Goal: Check status: Check status

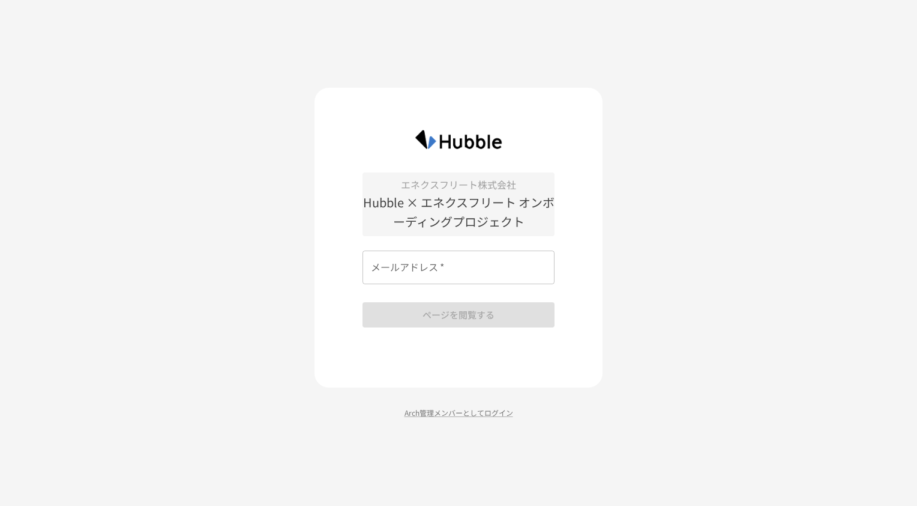
click at [418, 265] on input "メールアドレス   *" at bounding box center [459, 267] width 192 height 34
type input "**********"
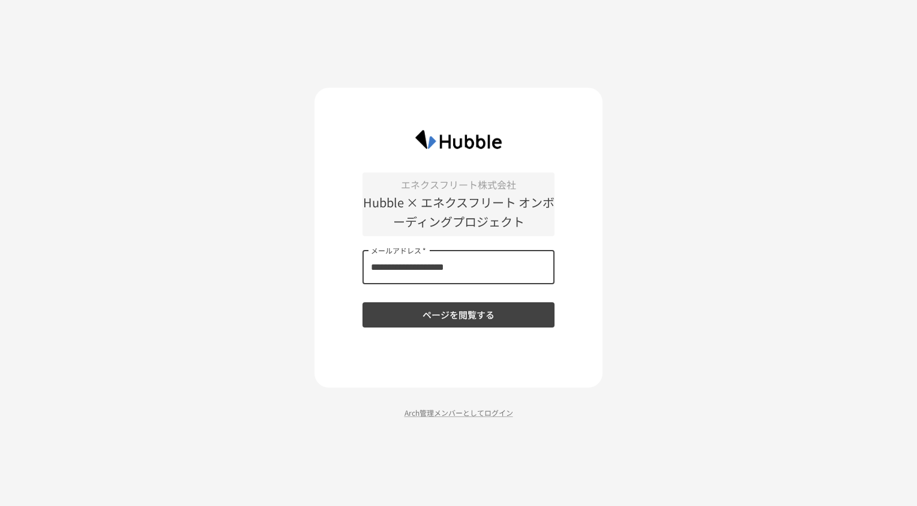
click at [441, 314] on button "ページを閲覧する" at bounding box center [459, 314] width 192 height 25
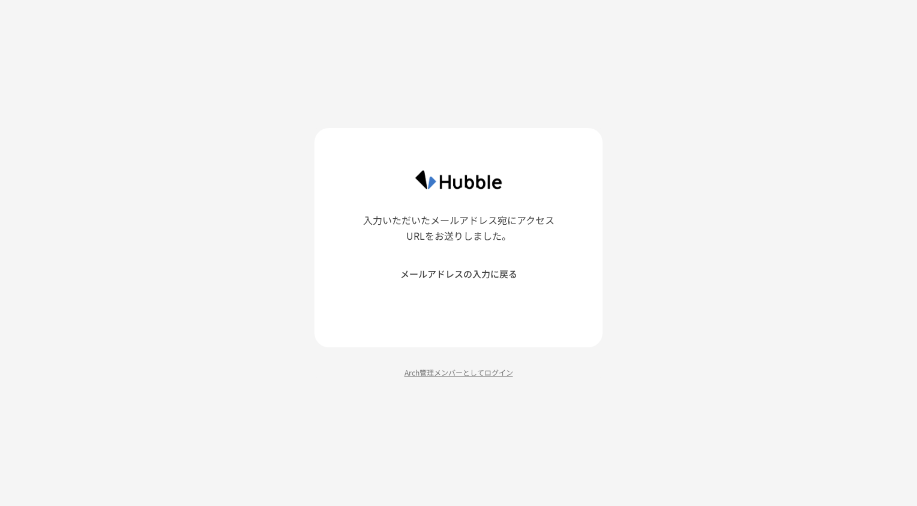
click at [451, 232] on p "入力いただいたメールアドレス宛にアクセスURLをお送りしました。" at bounding box center [459, 228] width 192 height 31
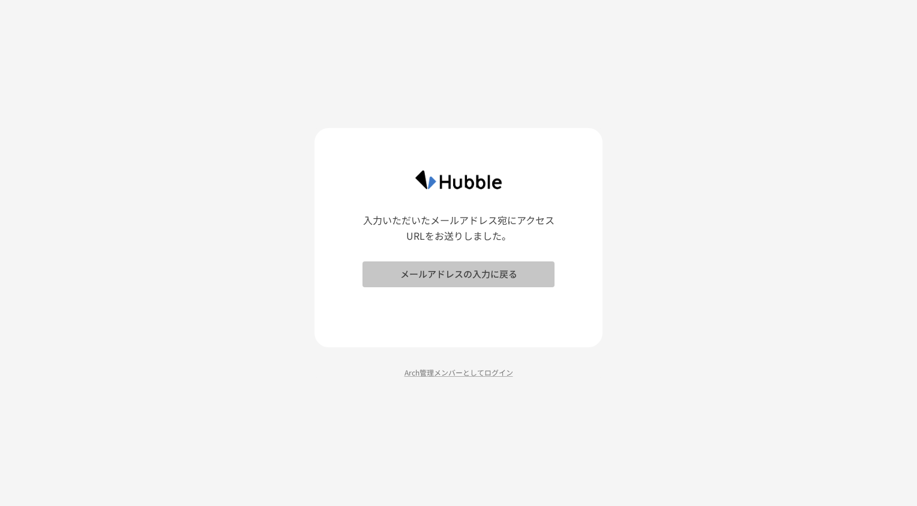
click at [466, 280] on button "メールアドレスの入力に戻る" at bounding box center [459, 273] width 192 height 25
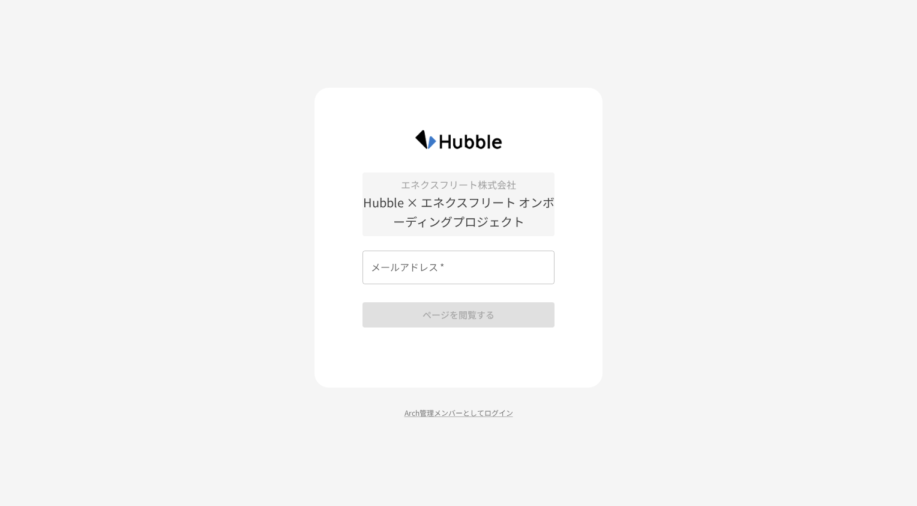
click at [454, 274] on input "メールアドレス   *" at bounding box center [459, 267] width 192 height 34
type input "**********"
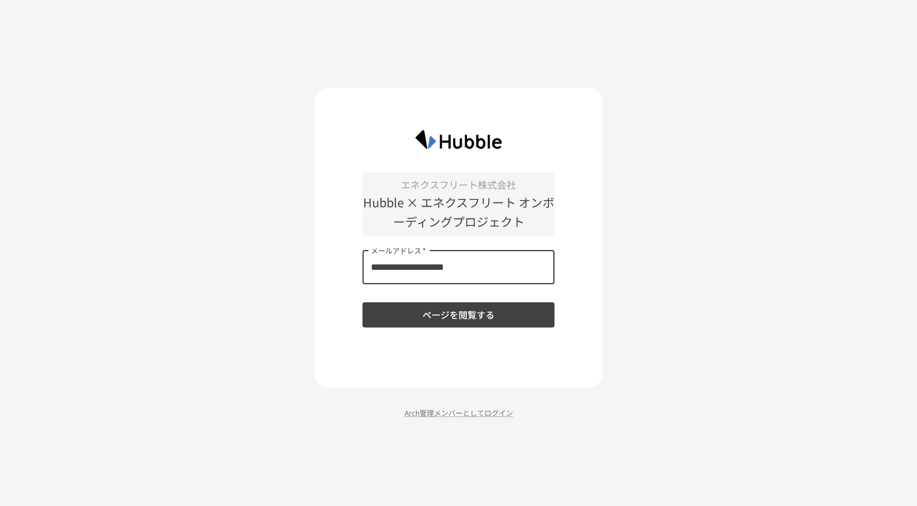
click at [433, 316] on button "ページを閲覧する" at bounding box center [459, 314] width 192 height 25
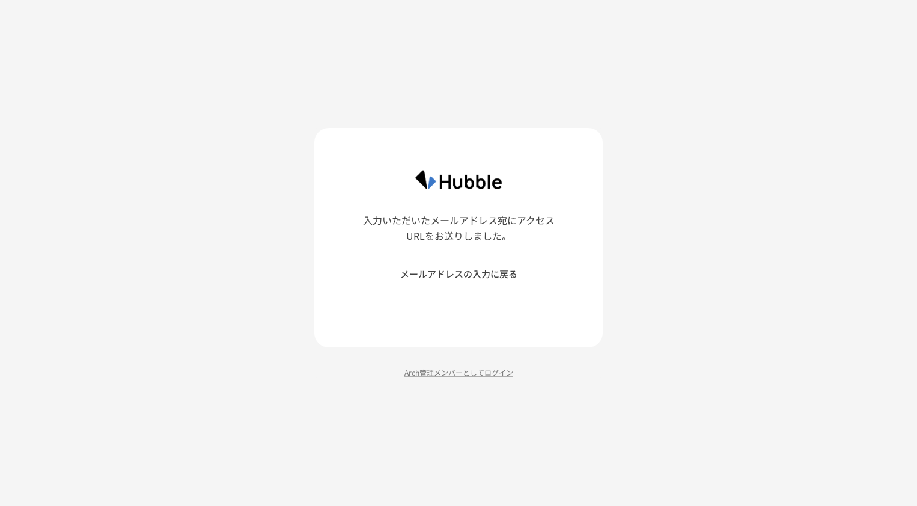
click at [447, 238] on p "入力いただいたメールアドレス宛にアクセスURLをお送りしました。" at bounding box center [459, 228] width 192 height 31
click at [463, 281] on button "メールアドレスの入力に戻る" at bounding box center [459, 273] width 192 height 25
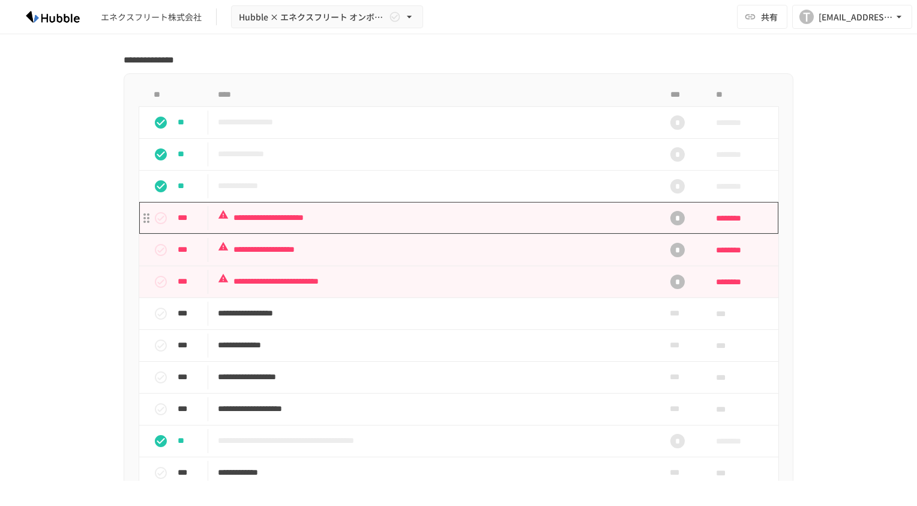
scroll to position [961, 0]
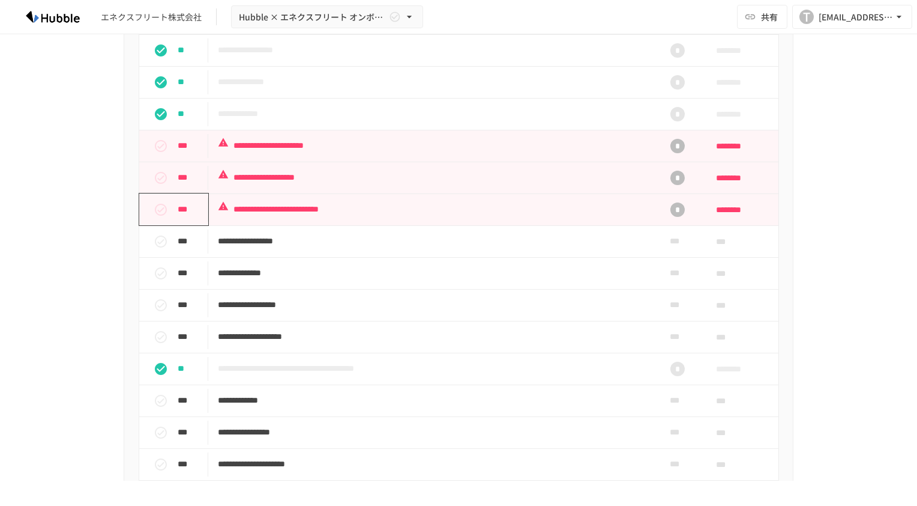
click at [156, 216] on icon "status" at bounding box center [161, 210] width 12 height 12
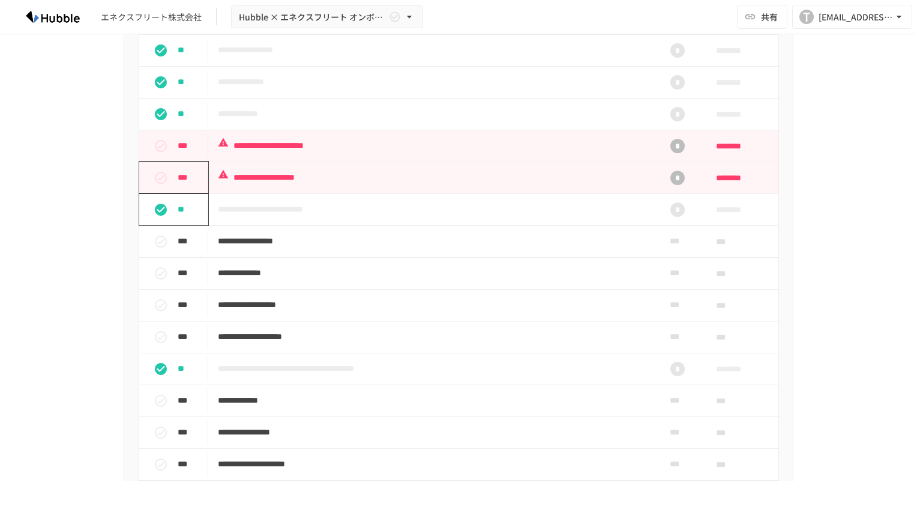
click at [159, 185] on icon "status" at bounding box center [161, 178] width 14 height 14
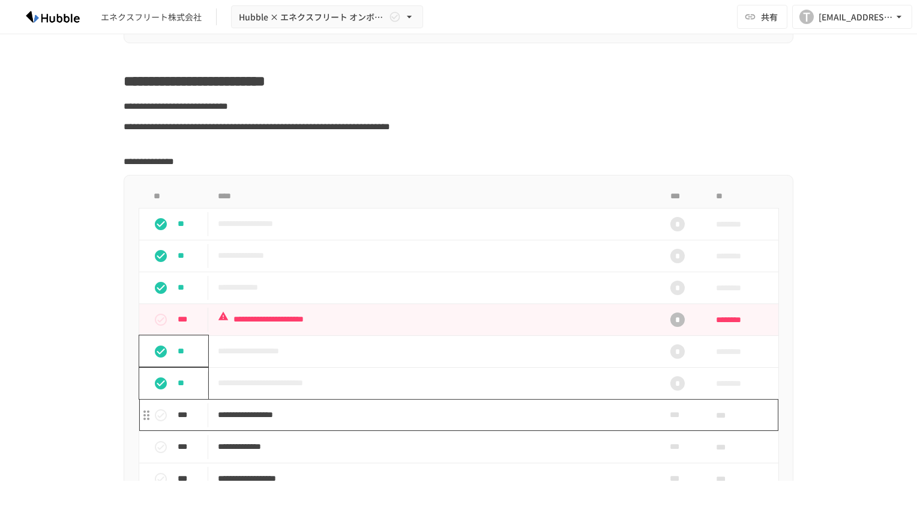
scroll to position [781, 0]
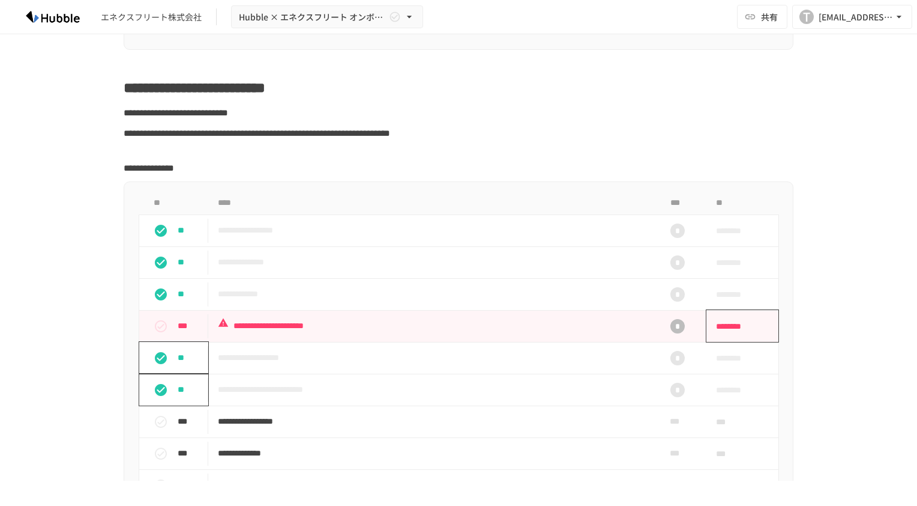
click at [735, 338] on span "********" at bounding box center [738, 326] width 45 height 24
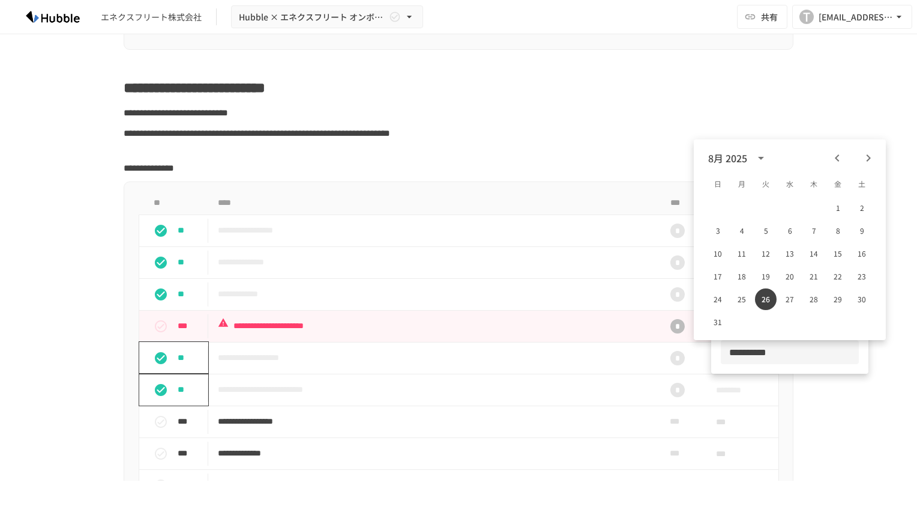
click at [870, 154] on icon "Next month" at bounding box center [869, 158] width 14 height 14
click at [816, 279] on button "25" at bounding box center [814, 276] width 22 height 22
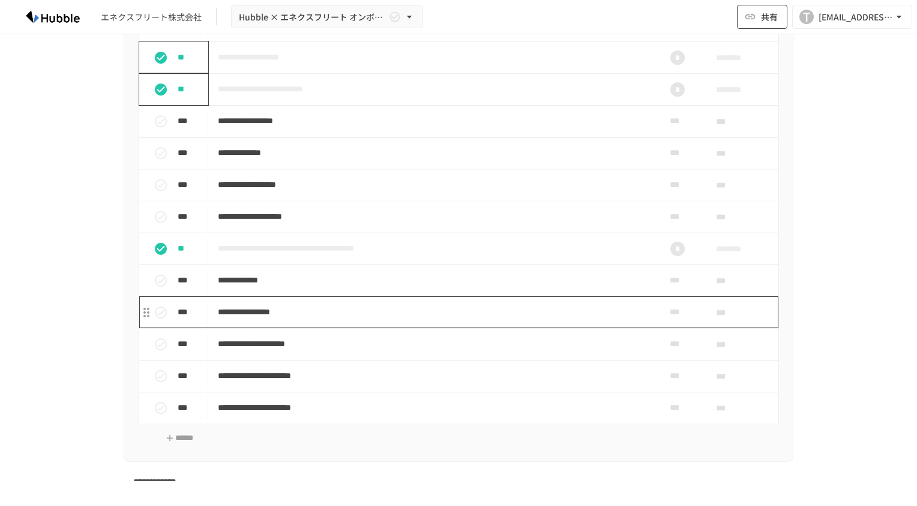
scroll to position [841, 0]
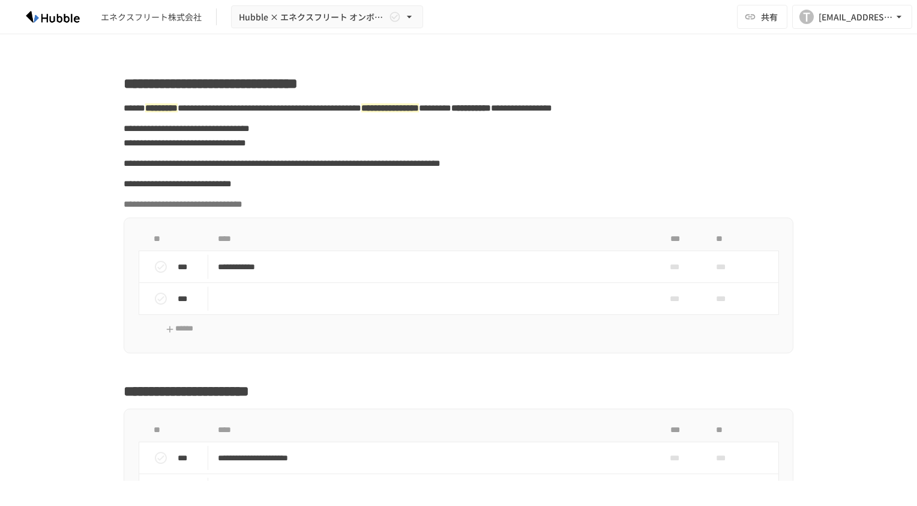
drag, startPoint x: 0, startPoint y: 0, endPoint x: 809, endPoint y: 139, distance: 821.1
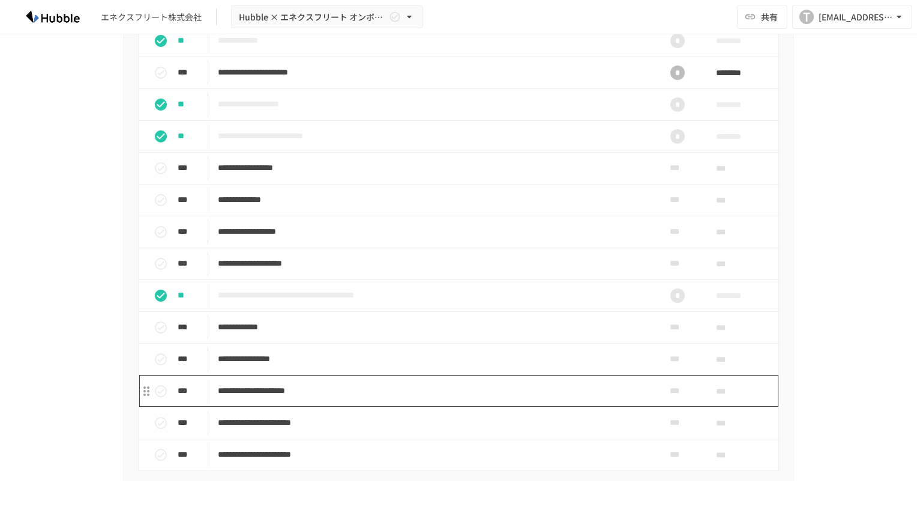
scroll to position [1032, 0]
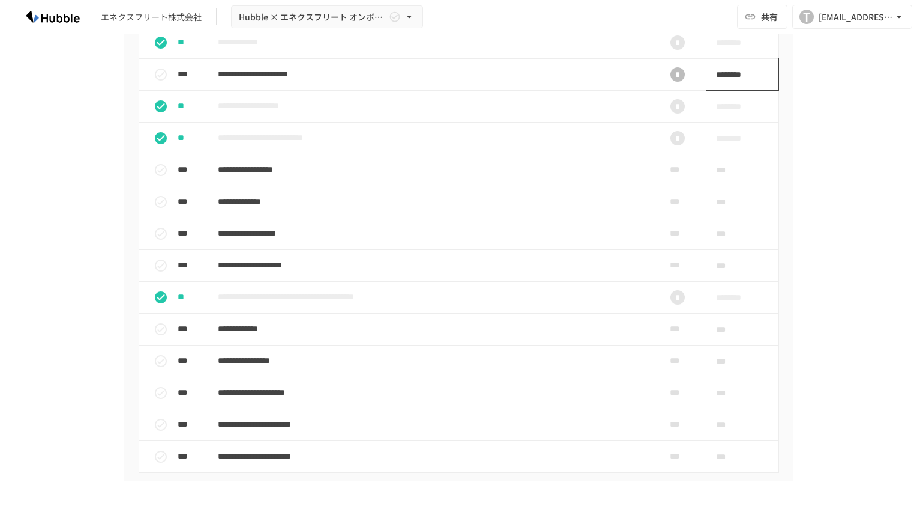
click at [732, 86] on span "********" at bounding box center [738, 74] width 45 height 24
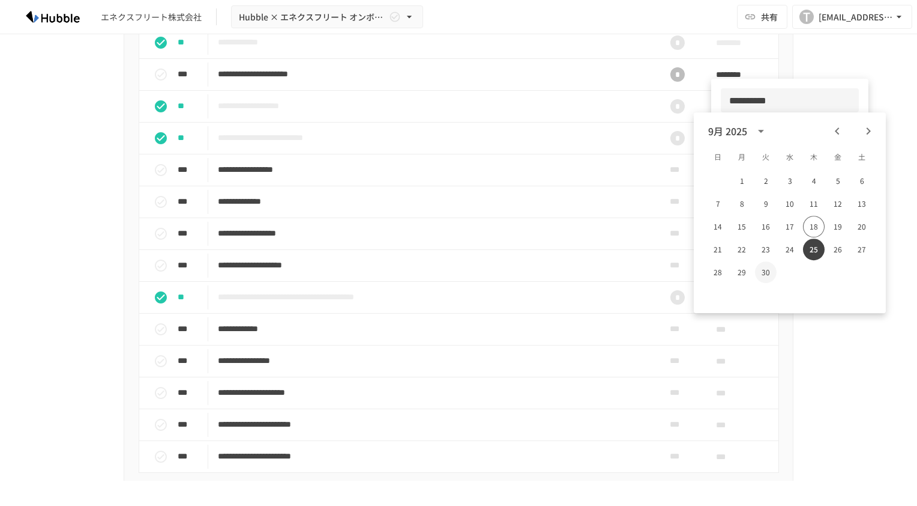
click at [766, 275] on button "30" at bounding box center [766, 272] width 22 height 22
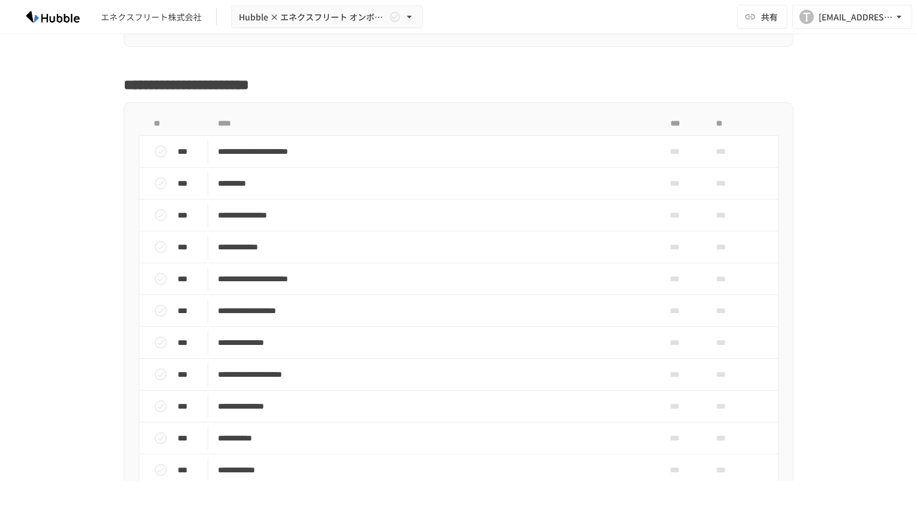
scroll to position [252, 0]
